Goal: Information Seeking & Learning: Learn about a topic

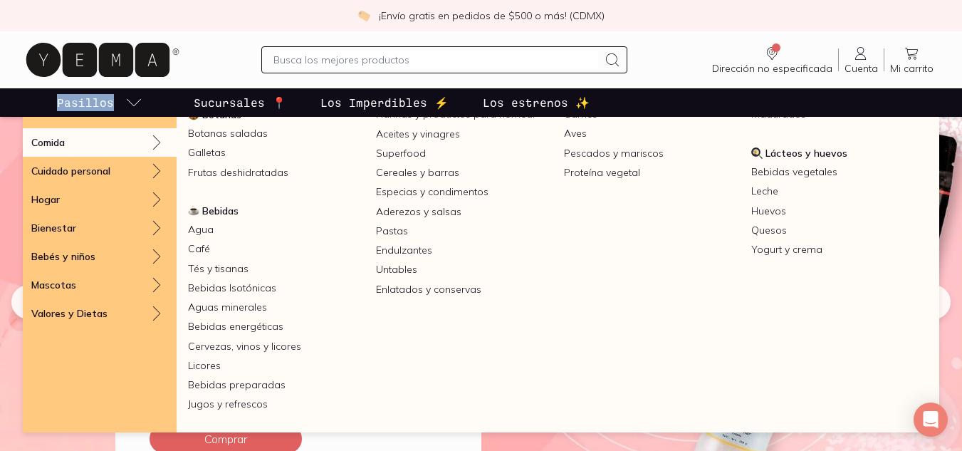
scroll to position [151, 0]
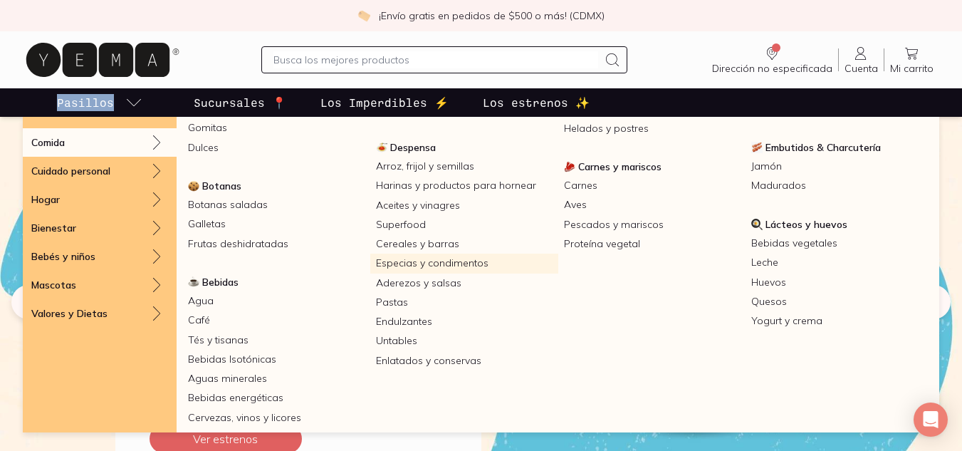
click at [460, 267] on link "Especias y condimentos" at bounding box center [464, 263] width 188 height 19
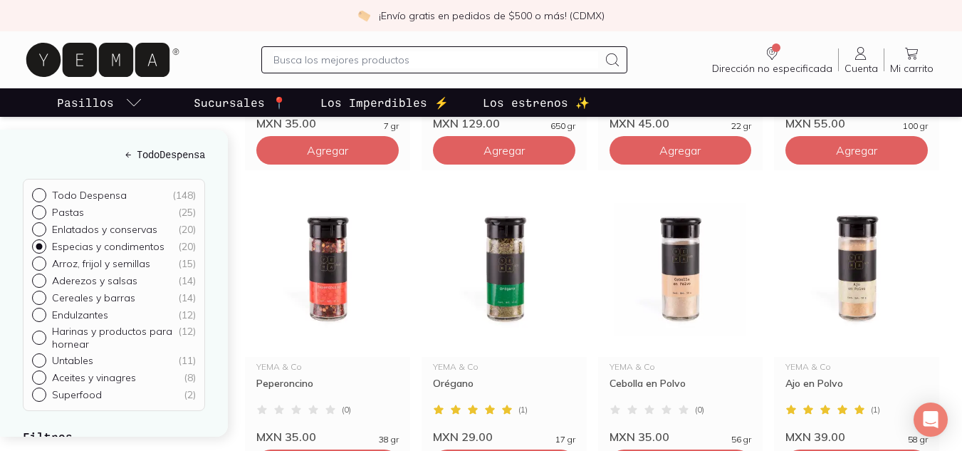
scroll to position [997, 0]
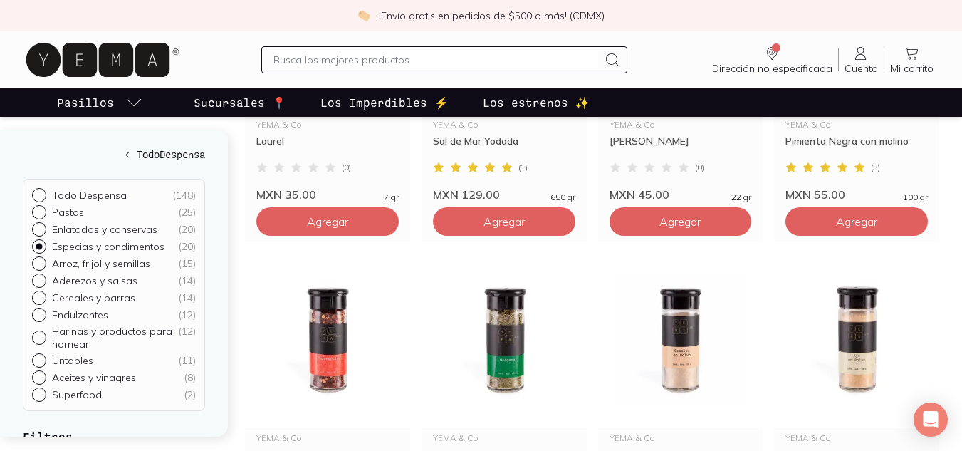
click at [290, 63] on input "text" at bounding box center [435, 59] width 325 height 17
type input "sal"
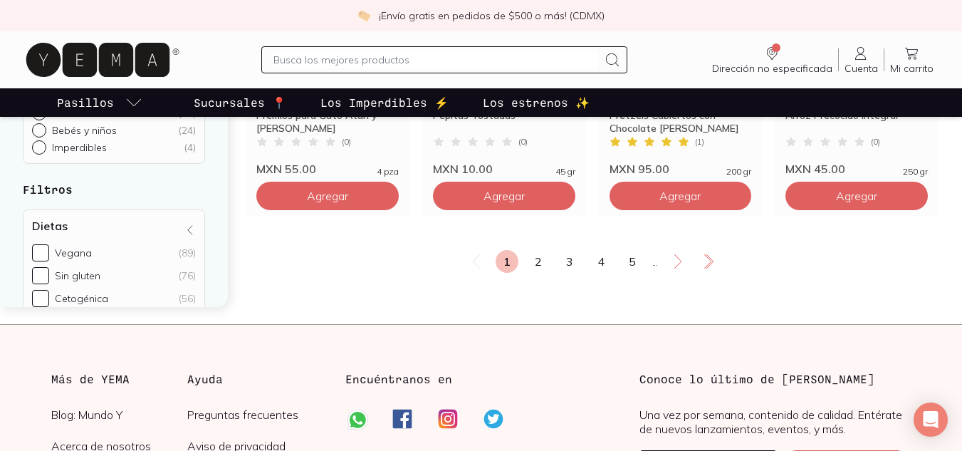
scroll to position [1994, 0]
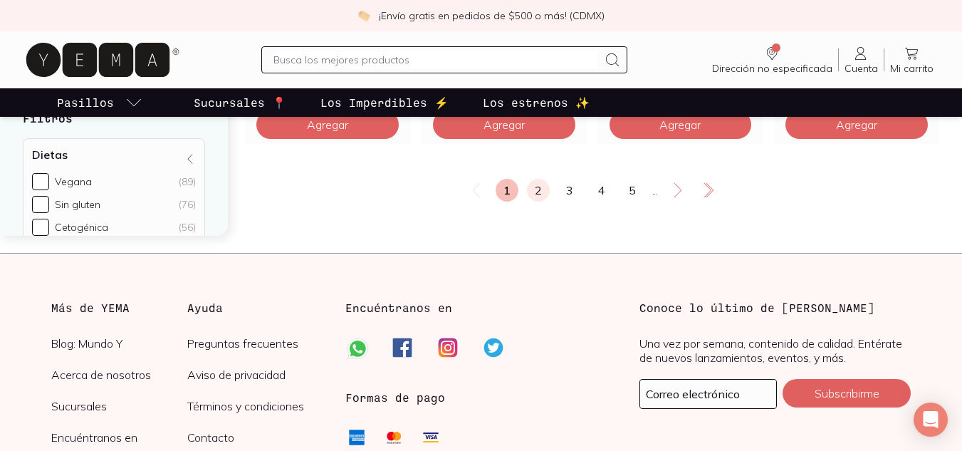
click at [533, 197] on link "2" at bounding box center [538, 190] width 23 height 23
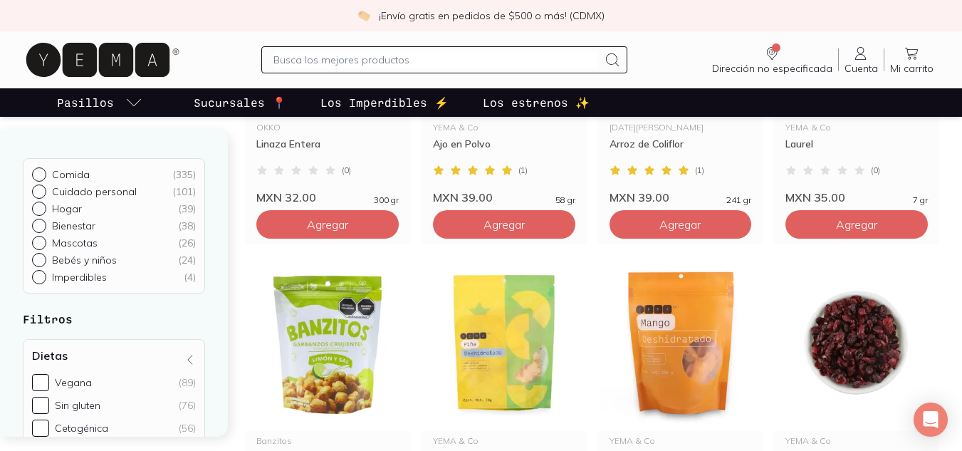
scroll to position [712, 0]
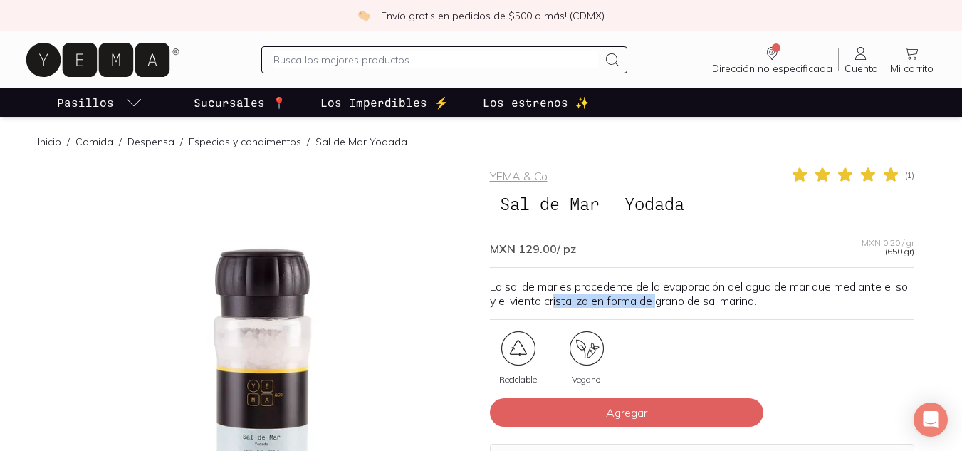
drag, startPoint x: 572, startPoint y: 297, endPoint x: 677, endPoint y: 296, distance: 105.4
click at [677, 296] on p "La sal de mar es procedente de la evaporación del agua de mar que mediante el s…" at bounding box center [702, 293] width 424 height 28
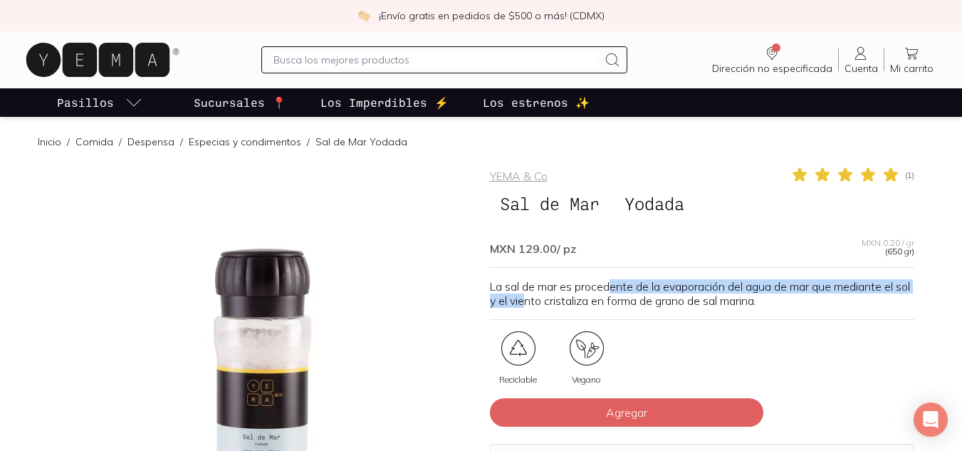
drag, startPoint x: 543, startPoint y: 294, endPoint x: 614, endPoint y: 291, distance: 71.3
click at [614, 291] on p "La sal de mar es procedente de la evaporación del agua de mar que mediante el s…" at bounding box center [702, 293] width 424 height 28
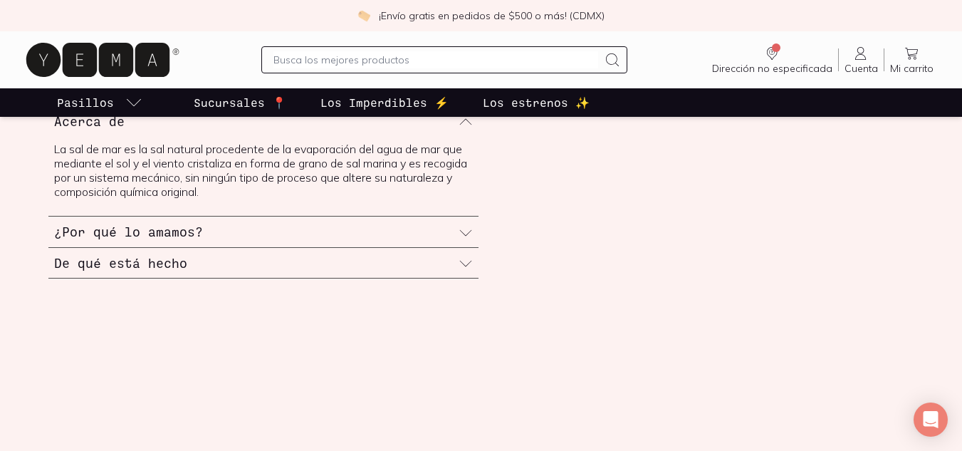
scroll to position [499, 0]
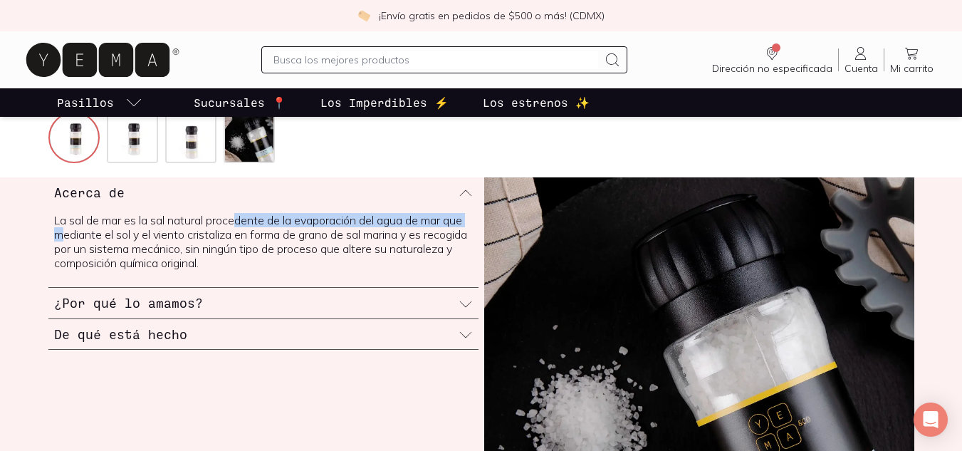
drag, startPoint x: 87, startPoint y: 232, endPoint x: 238, endPoint y: 222, distance: 151.3
click at [238, 222] on p "La sal de mar es la sal natural procedente de la evaporación del agua de mar qu…" at bounding box center [263, 241] width 419 height 57
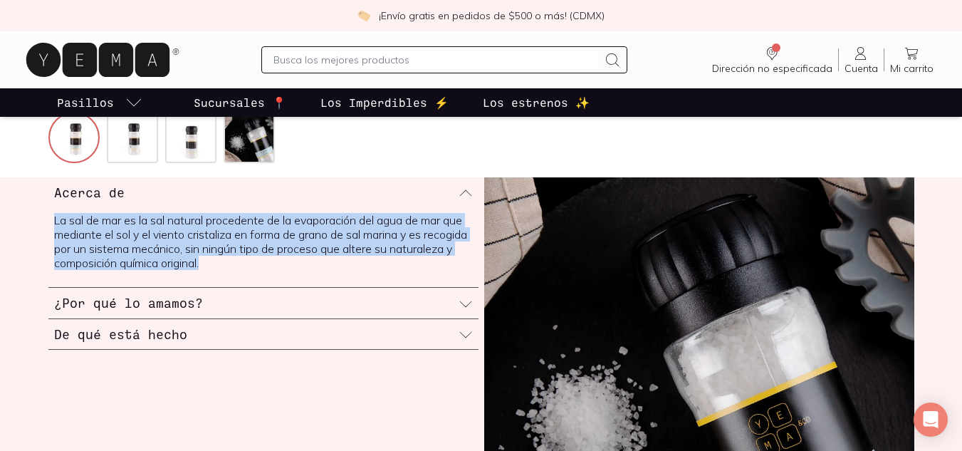
drag, startPoint x: 52, startPoint y: 224, endPoint x: 294, endPoint y: 261, distance: 244.9
click at [294, 261] on div "La sal de mar es la sal natural procedente de la evaporación del agua de mar qu…" at bounding box center [263, 247] width 430 height 80
click at [294, 261] on p "La sal de mar es la sal natural procedente de la evaporación del agua de mar qu…" at bounding box center [263, 241] width 419 height 57
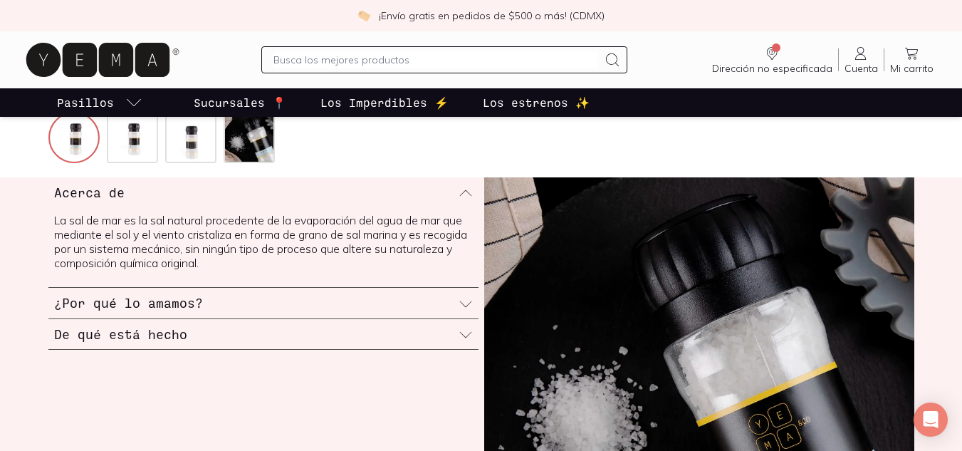
click at [185, 302] on h3 "¿Por qué lo amamos?" at bounding box center [128, 302] width 149 height 19
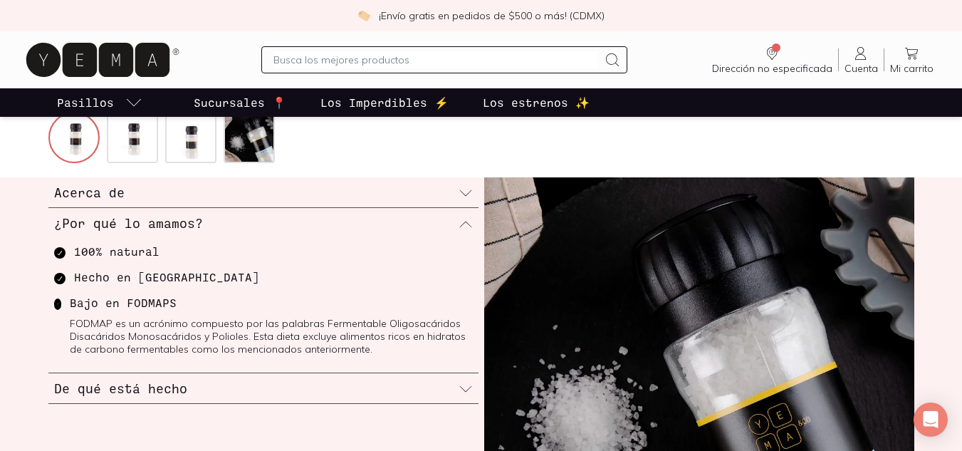
scroll to position [570, 0]
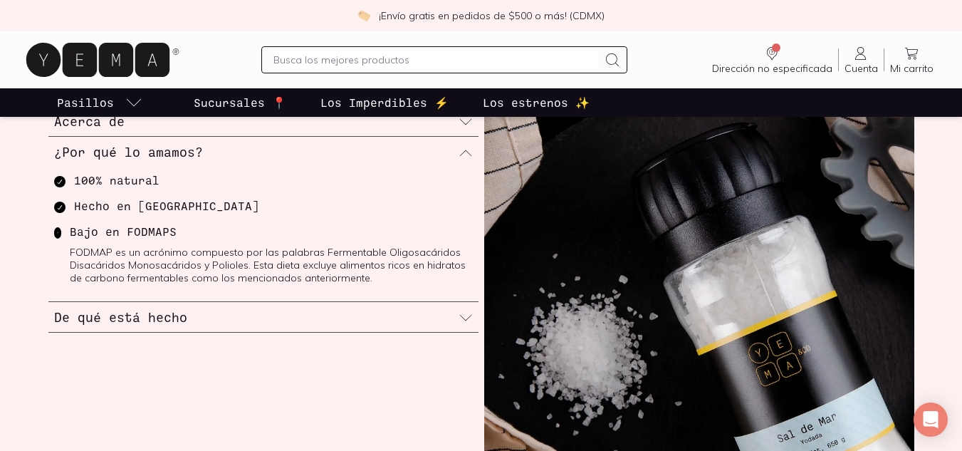
click at [161, 316] on h3 "De qué está hecho" at bounding box center [120, 317] width 133 height 19
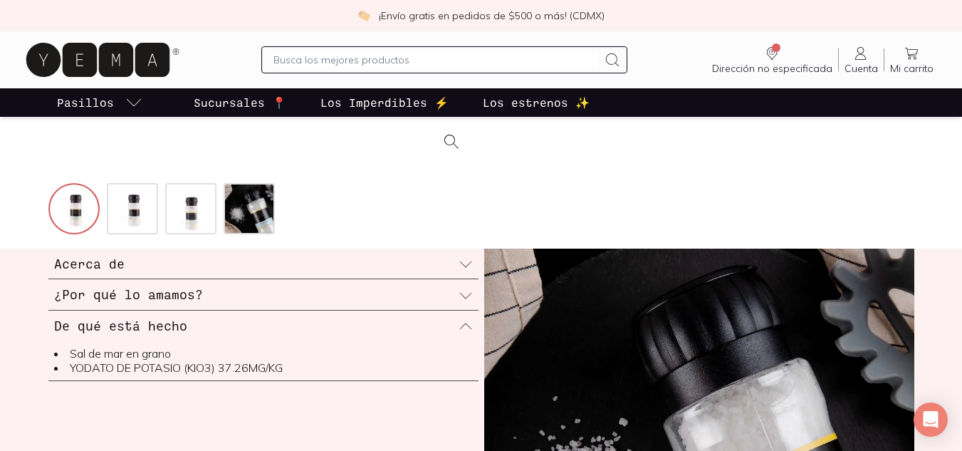
scroll to position [214, 0]
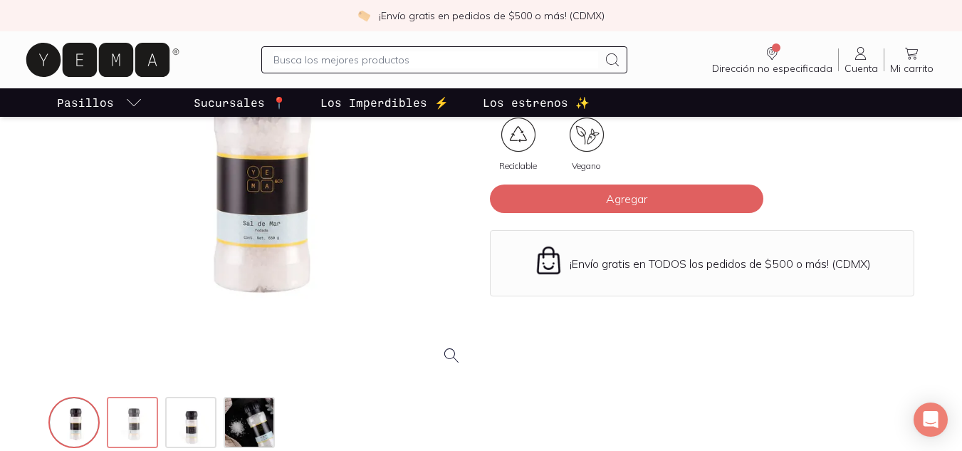
click at [127, 416] on img at bounding box center [133, 423] width 51 height 51
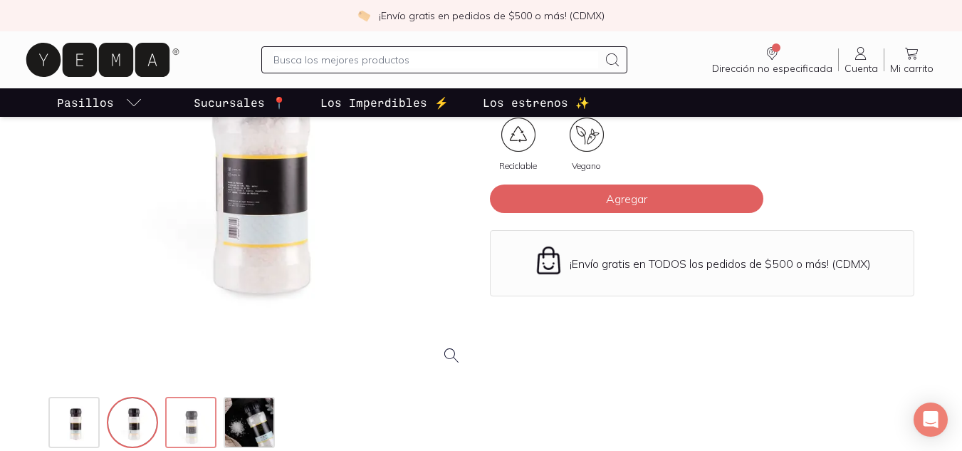
click at [182, 409] on img at bounding box center [192, 423] width 51 height 51
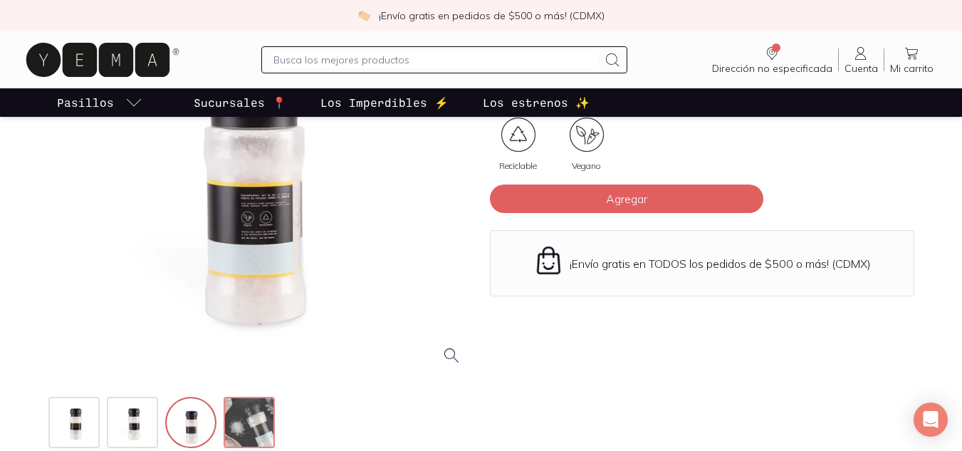
click at [238, 409] on img at bounding box center [250, 423] width 51 height 51
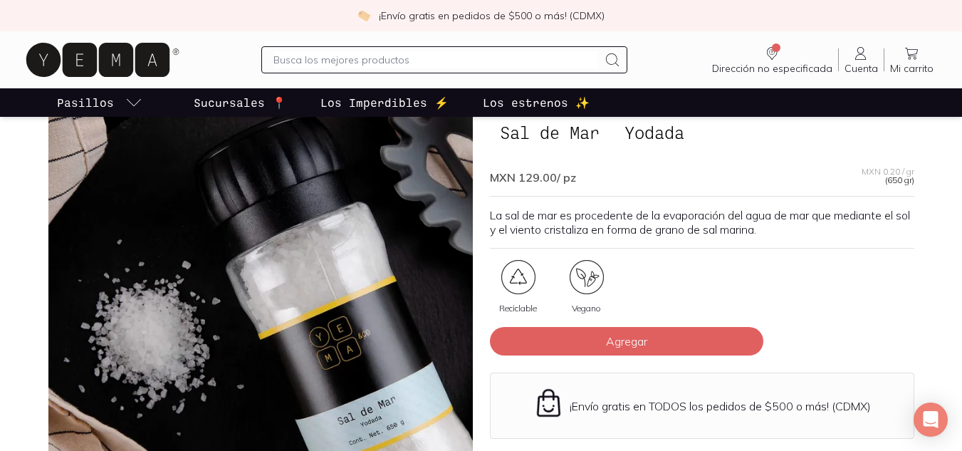
scroll to position [0, 0]
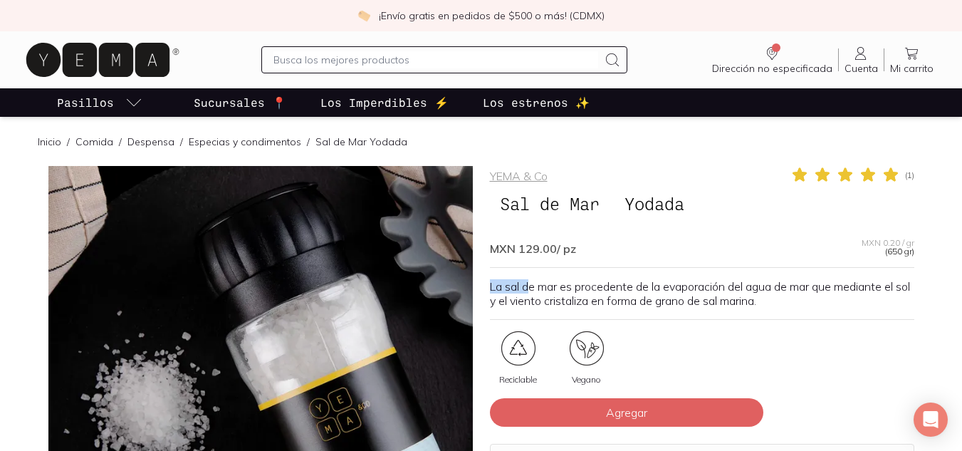
drag, startPoint x: 481, startPoint y: 281, endPoint x: 531, endPoint y: 290, distance: 50.0
click at [531, 290] on div "YEMA & Co ( 1 ) Sal de Mar Yodada MXN 129.00 / pz MXN 0.20 / gr (650 gr) La sal…" at bounding box center [481, 415] width 866 height 499
click at [531, 290] on p "La sal de mar es procedente de la evaporación del agua de mar que mediante el s…" at bounding box center [702, 293] width 424 height 28
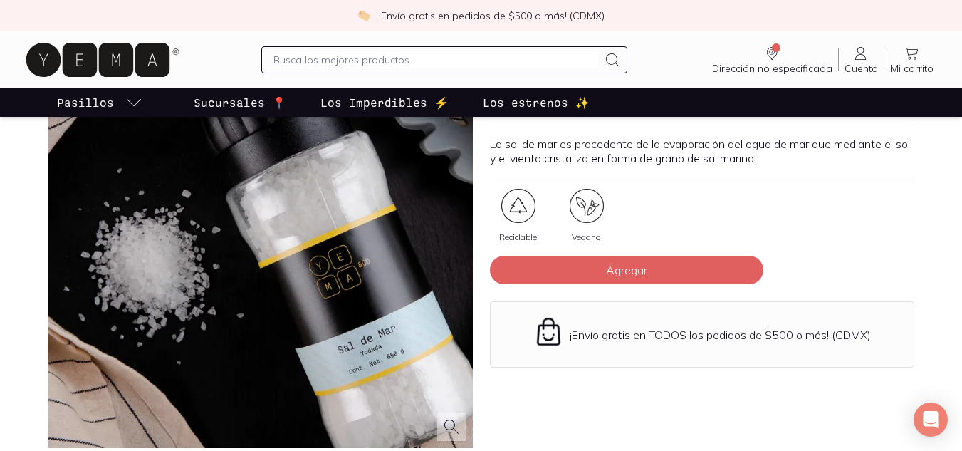
scroll to position [214, 0]
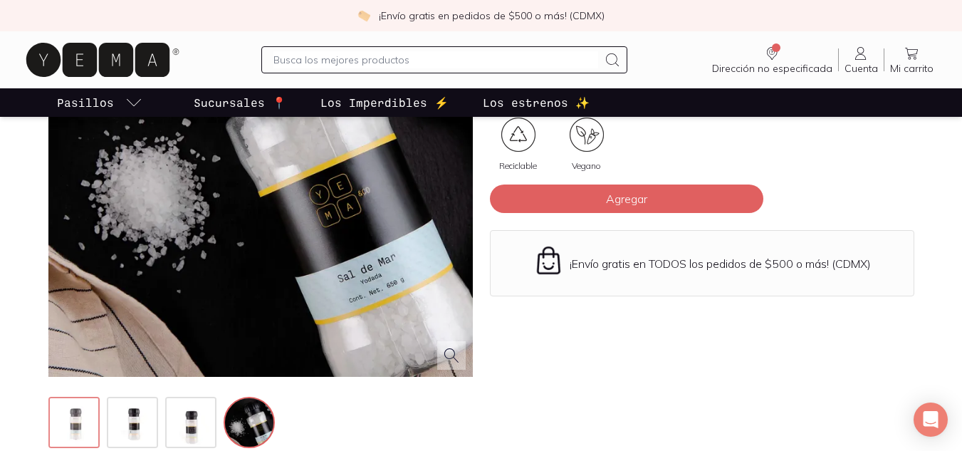
click at [72, 424] on img at bounding box center [75, 423] width 51 height 51
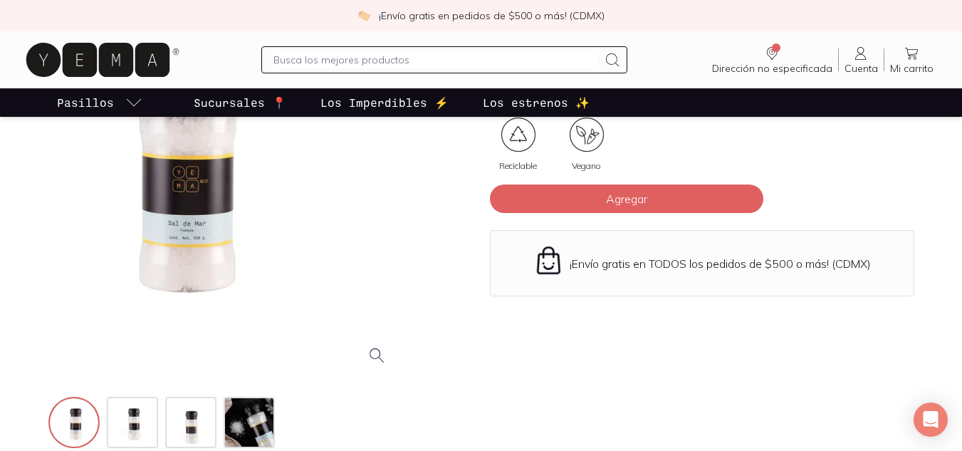
scroll to position [0, 0]
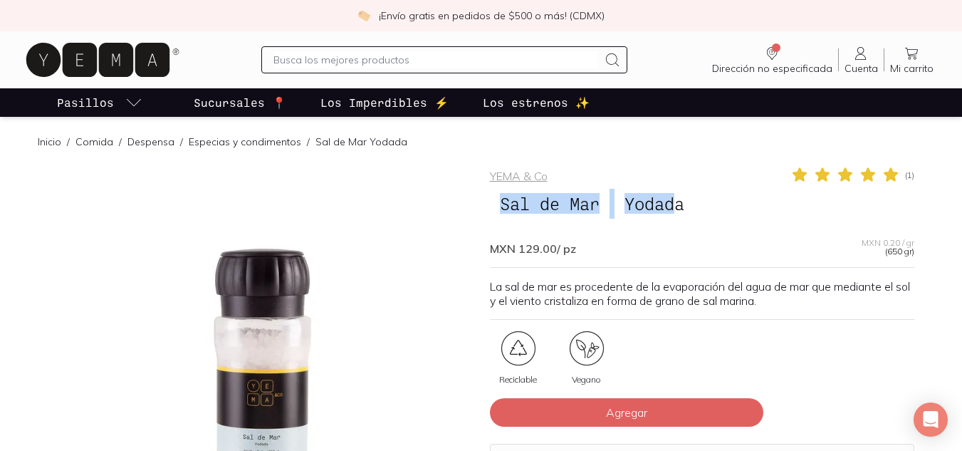
drag, startPoint x: 483, startPoint y: 198, endPoint x: 674, endPoint y: 204, distance: 191.7
click at [674, 204] on div "YEMA & Co ( 1 ) Sal de Mar Yodada MXN 129.00 / pz MXN 0.20 / gr (650 gr) La sal…" at bounding box center [481, 415] width 866 height 499
click at [674, 204] on span "Yodada" at bounding box center [655, 203] width 80 height 27
